Goal: Information Seeking & Learning: Check status

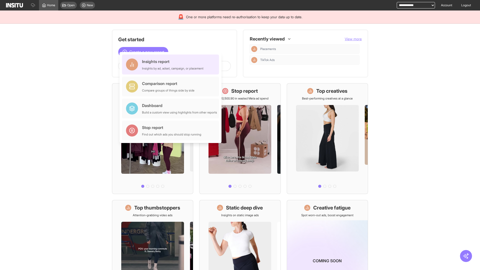
click at [172, 65] on div "Insights report Insights by ad, adset, campaign, or placement" at bounding box center [173, 65] width 62 height 12
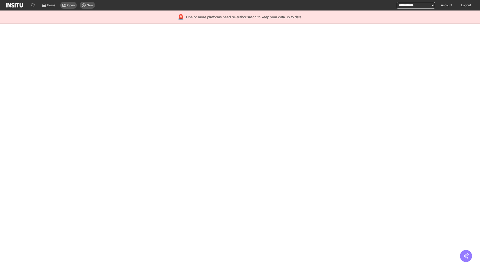
select select "**"
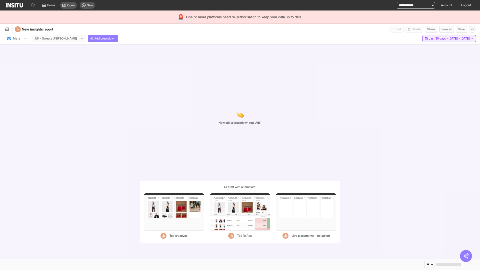
click at [438, 39] on span "Last 30 days - [DATE] - [DATE]" at bounding box center [449, 39] width 41 height 4
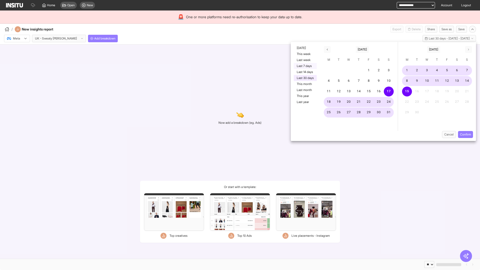
click at [305, 66] on button "Last 7 days" at bounding box center [305, 66] width 23 height 6
